Goal: Navigation & Orientation: Find specific page/section

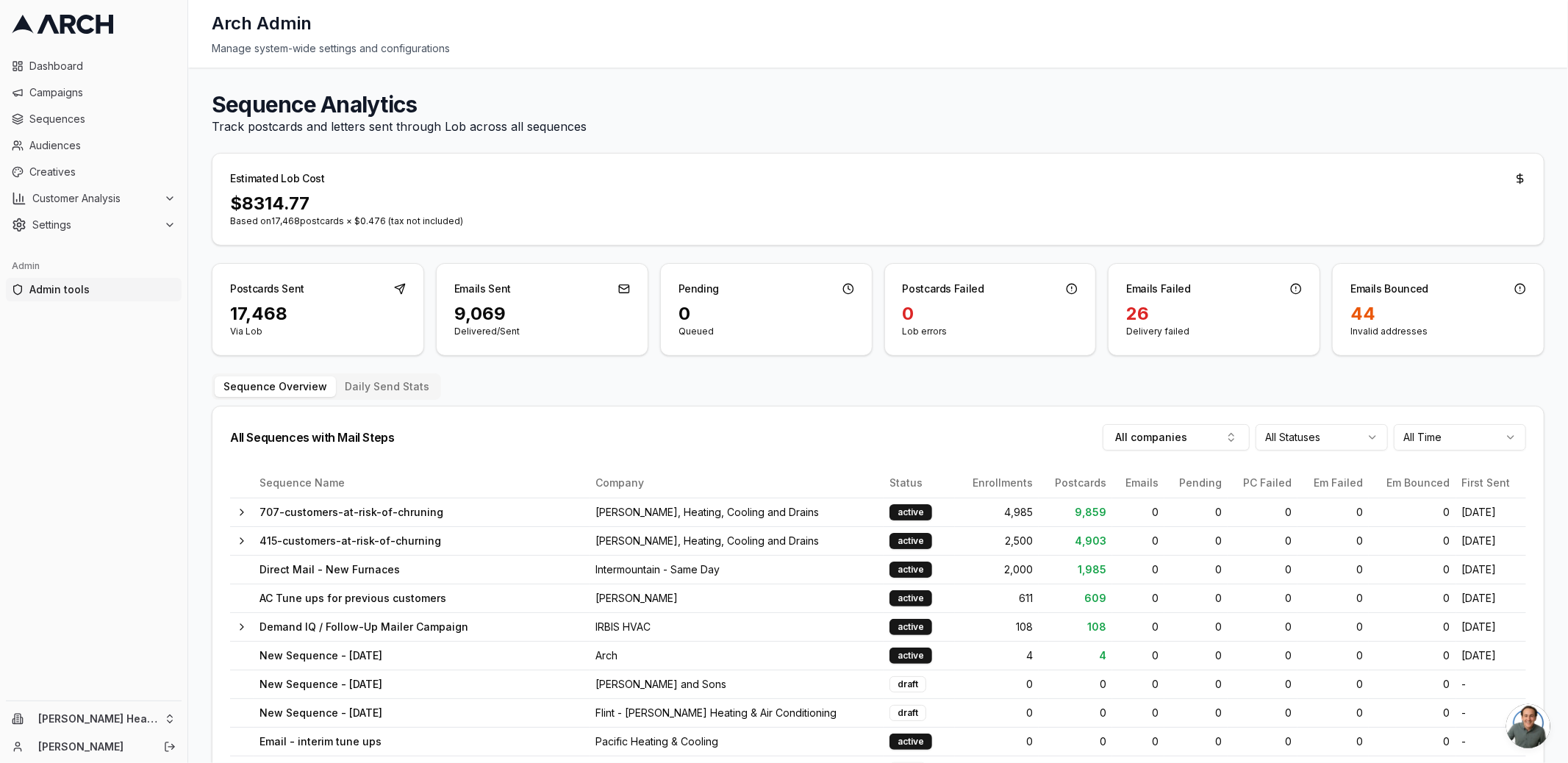
scroll to position [904, 0]
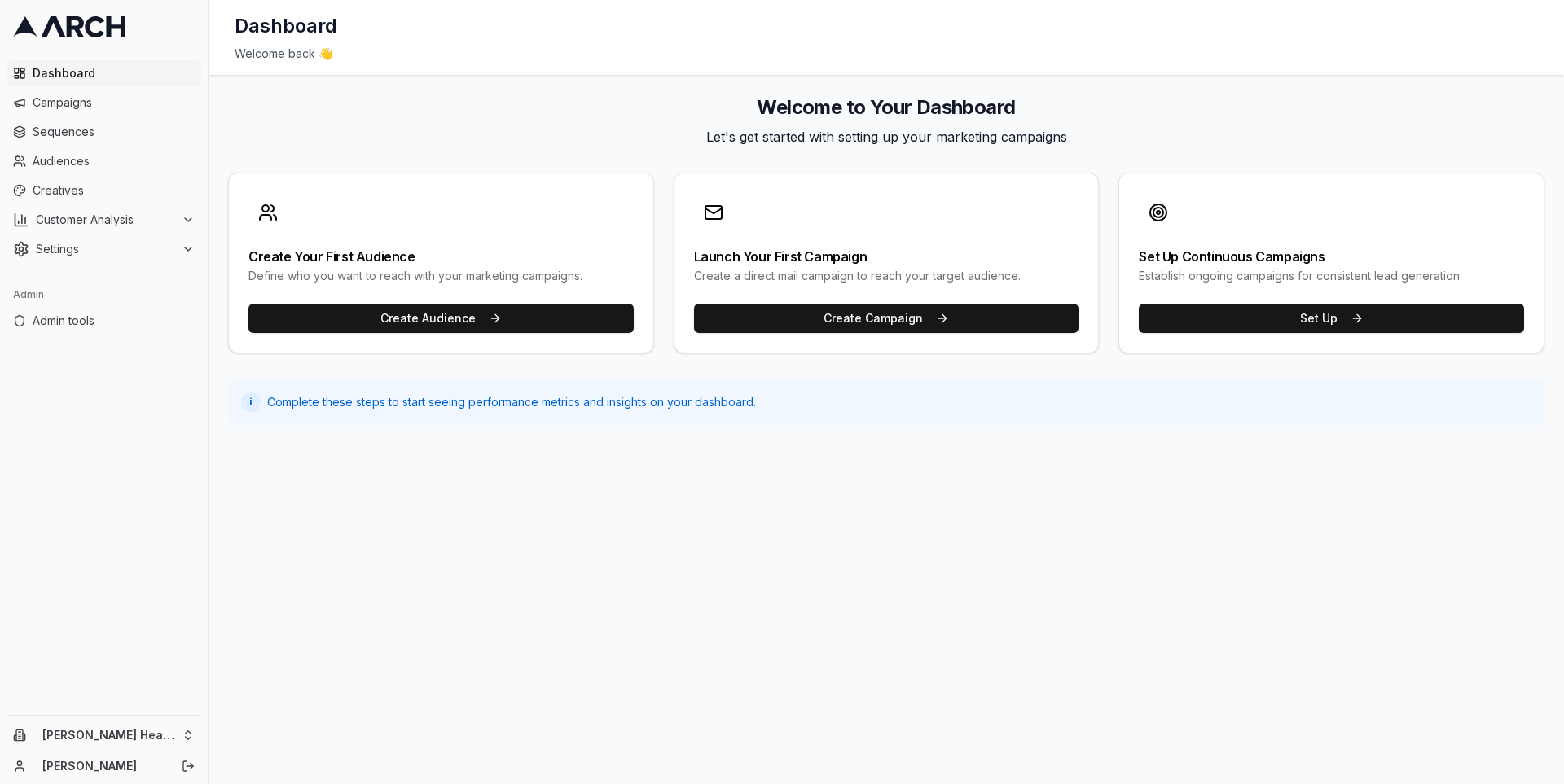
click at [131, 712] on div "Dashboard Campaigns Sequences Audiences Creatives Customer Analysis Settings Ad…" at bounding box center [104, 384] width 208 height 661
click at [120, 722] on html "Dashboard Campaigns Sequences Audiences Creatives Customer Analysis Settings Ad…" at bounding box center [782, 392] width 1564 height 784
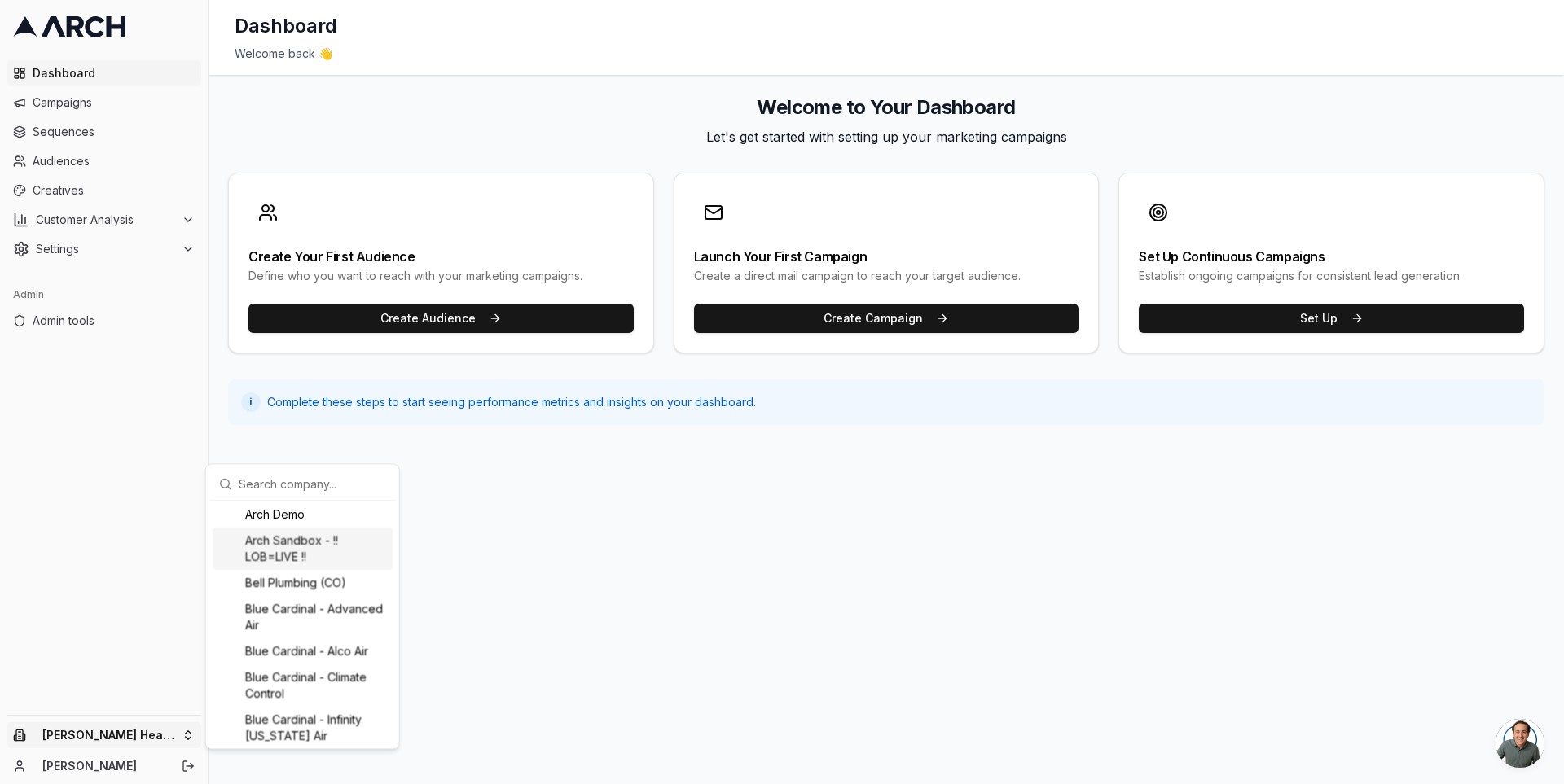
scroll to position [61, 0]
click at [271, 578] on div "Bell Plumbing (CO)" at bounding box center [302, 577] width 180 height 26
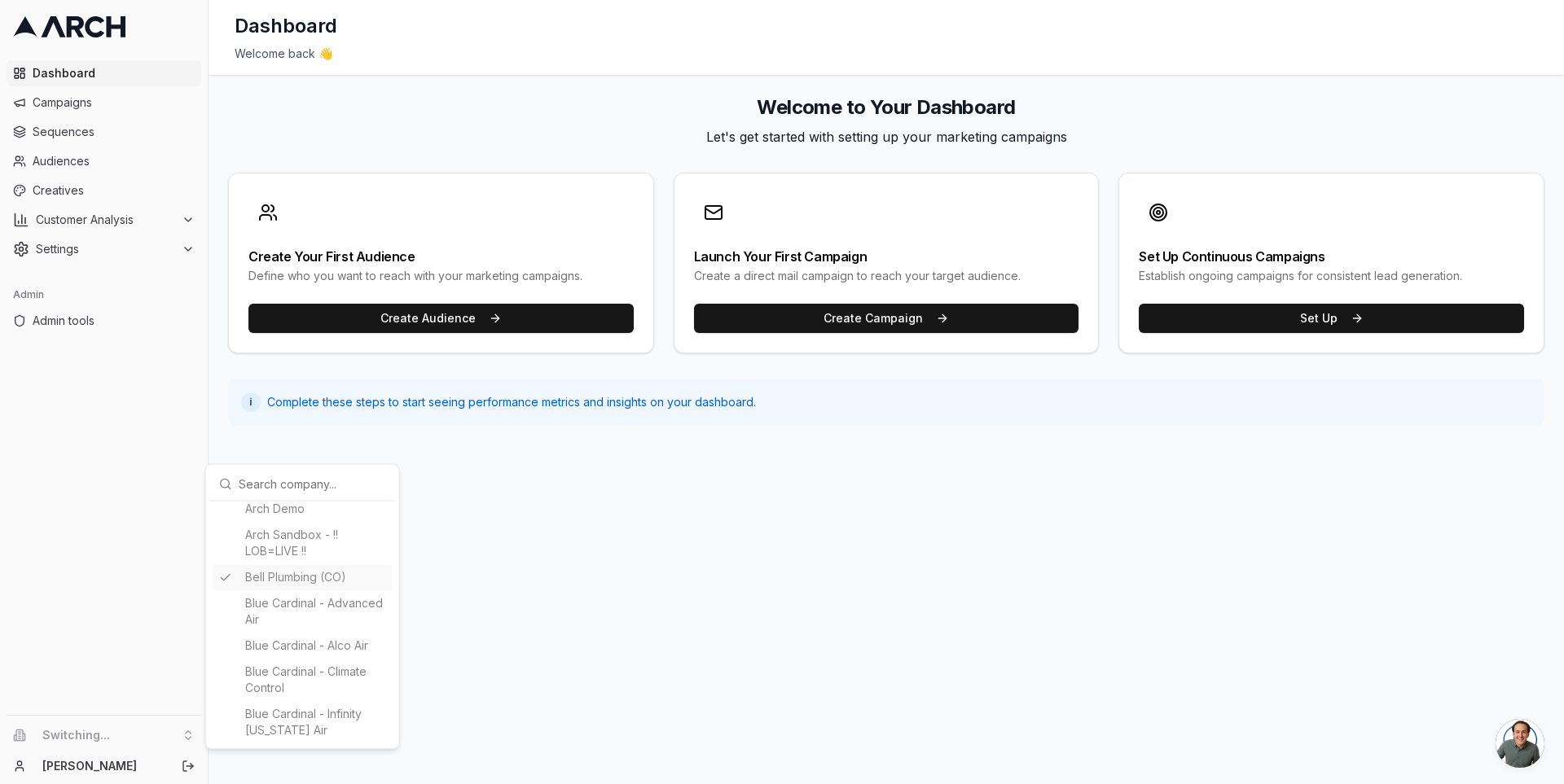
click at [135, 164] on html "Dashboard Campaigns Sequences Audiences Creatives Customer Analysis Settings Ad…" at bounding box center [782, 392] width 1564 height 784
click at [130, 160] on span "Audiences" at bounding box center [114, 161] width 162 height 16
